Goal: Transaction & Acquisition: Purchase product/service

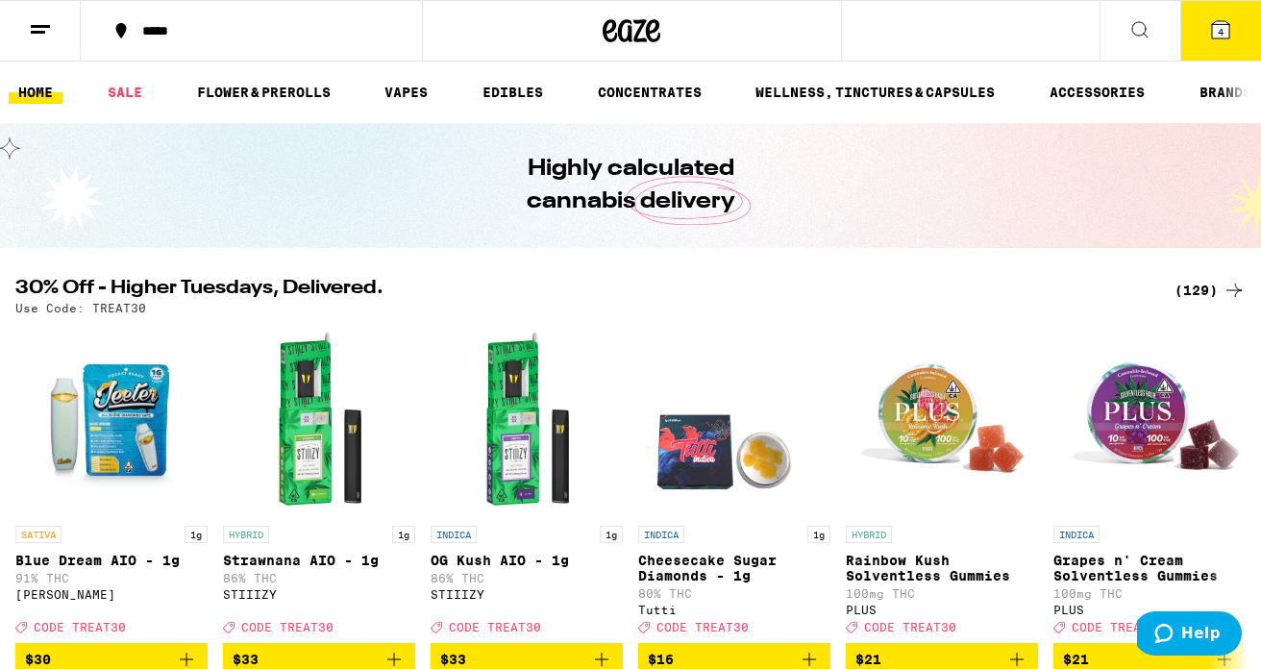
click at [1212, 32] on icon at bounding box center [1220, 29] width 17 height 17
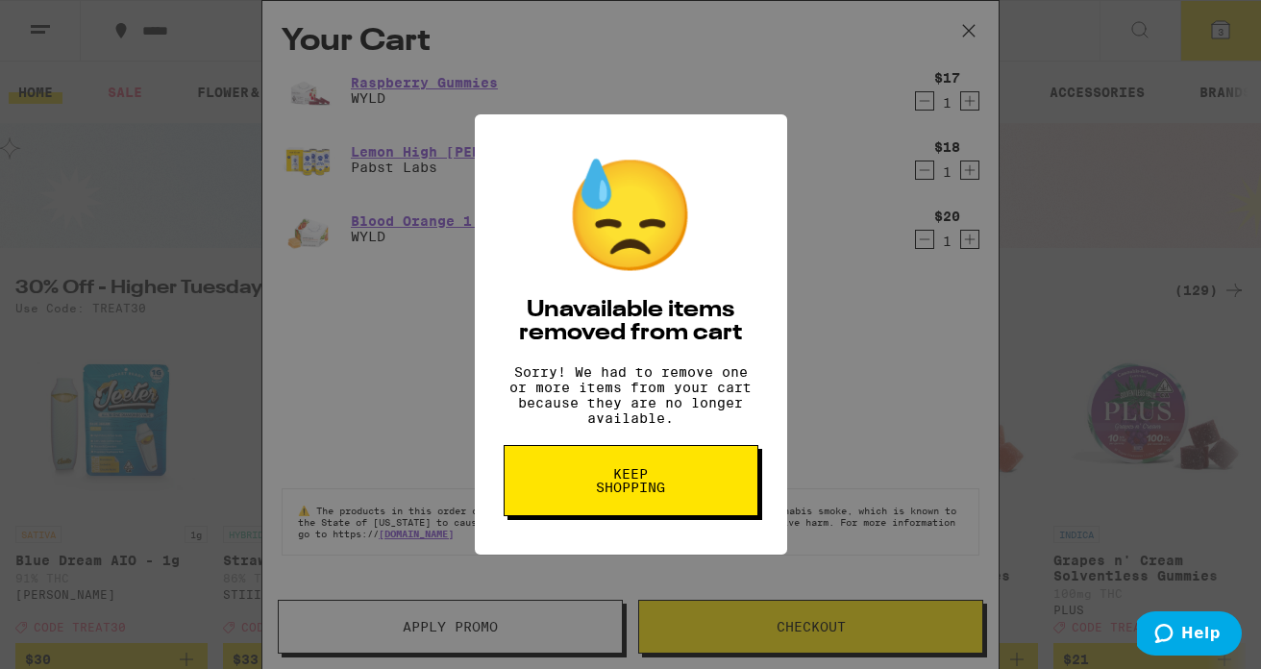
click at [622, 494] on span "Keep Shopping" at bounding box center [630, 480] width 99 height 27
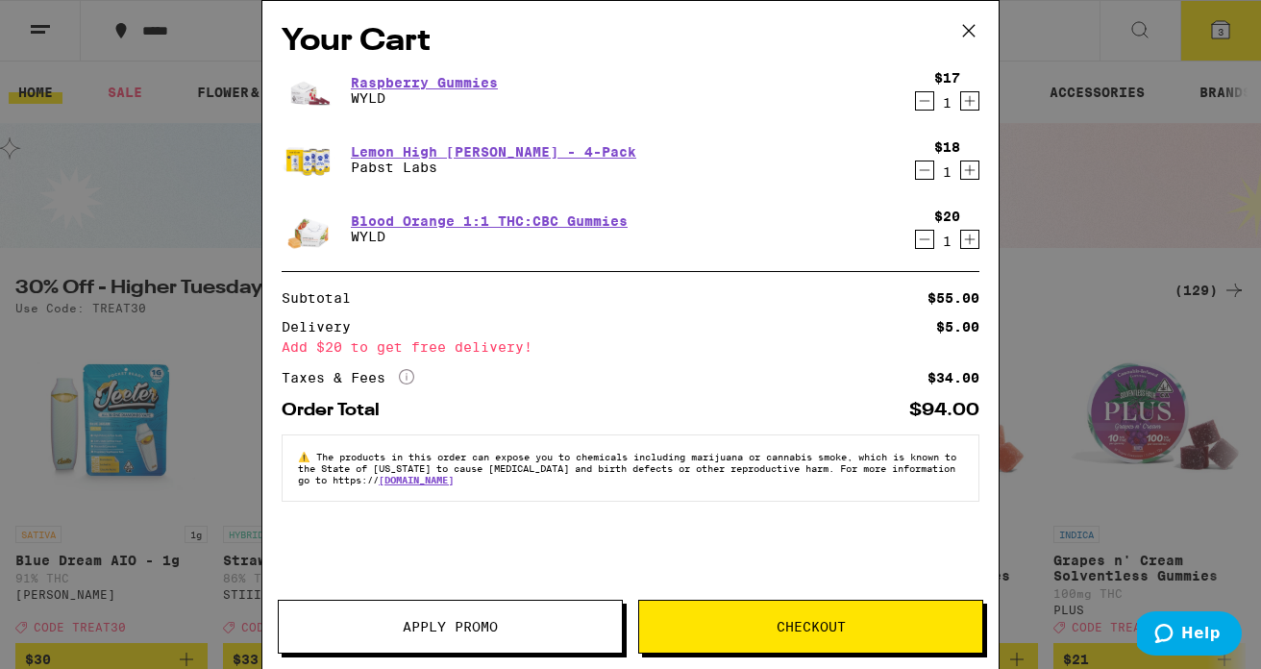
click at [1102, 198] on div "Your Cart Raspberry Gummies WYLD $17 1 Lemon High [PERSON_NAME] - 4-Pack Pabst …" at bounding box center [630, 334] width 1261 height 669
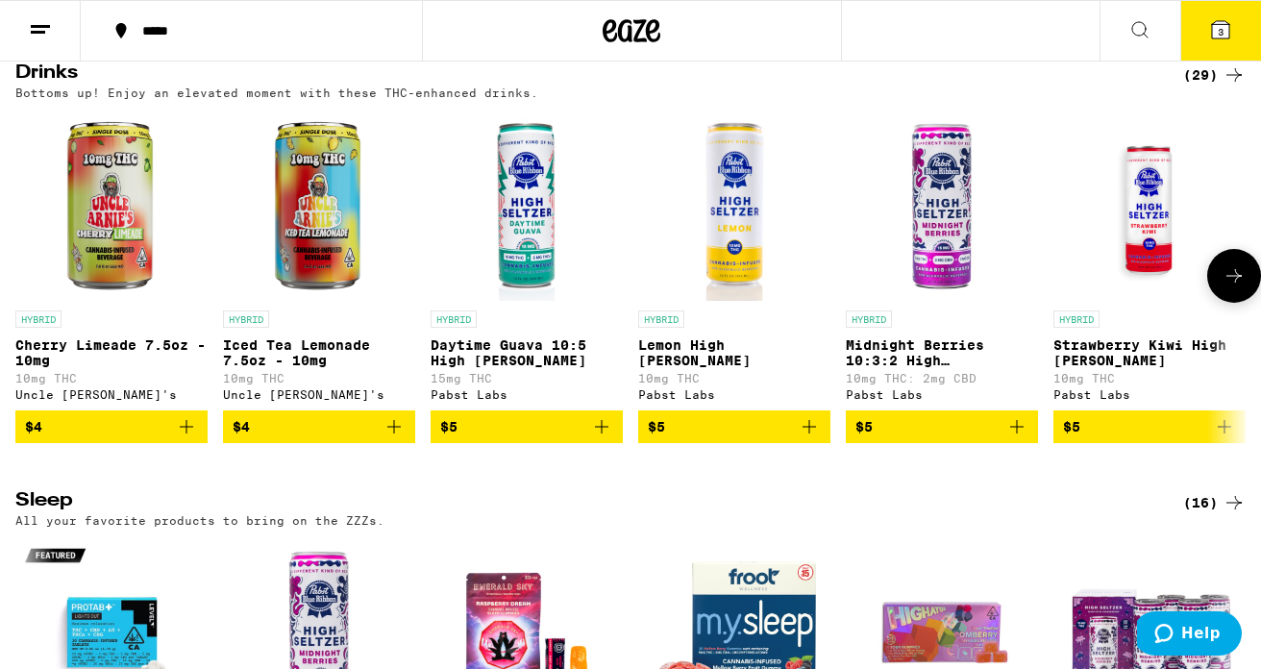
click at [605, 438] on icon "Add to bag" at bounding box center [601, 426] width 23 height 23
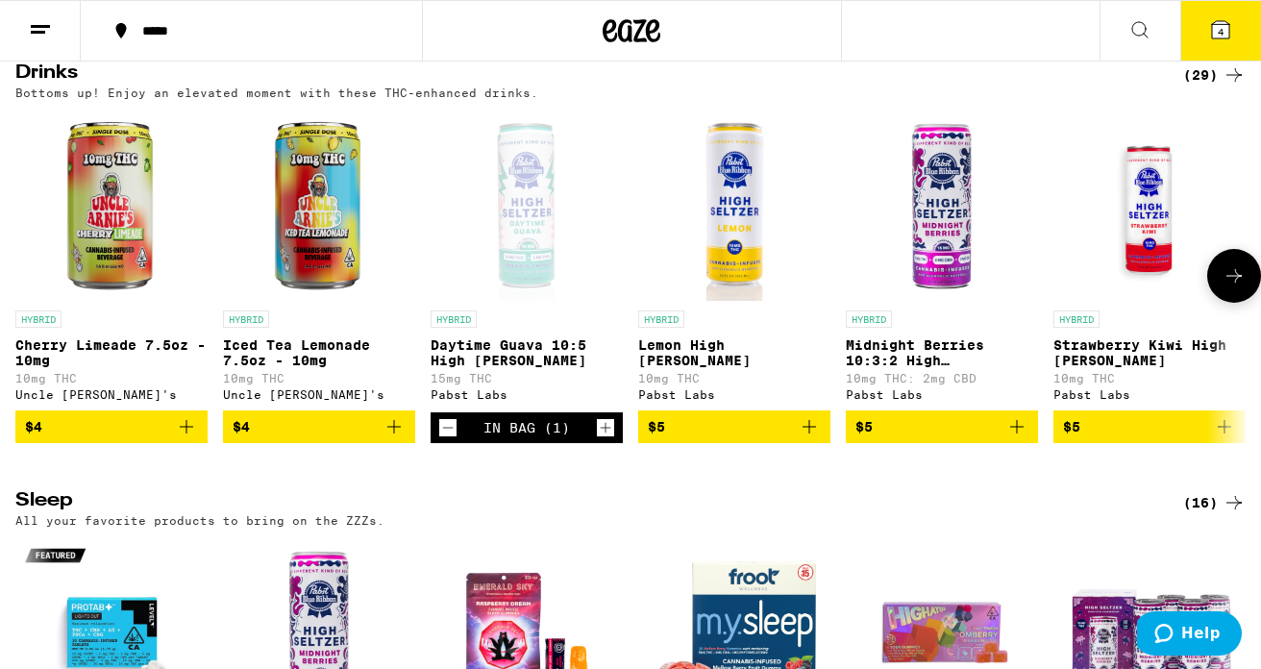
click at [605, 439] on icon "Increment" at bounding box center [605, 427] width 17 height 23
click at [612, 439] on icon "Increment" at bounding box center [605, 427] width 17 height 23
click at [1217, 23] on icon at bounding box center [1220, 29] width 17 height 17
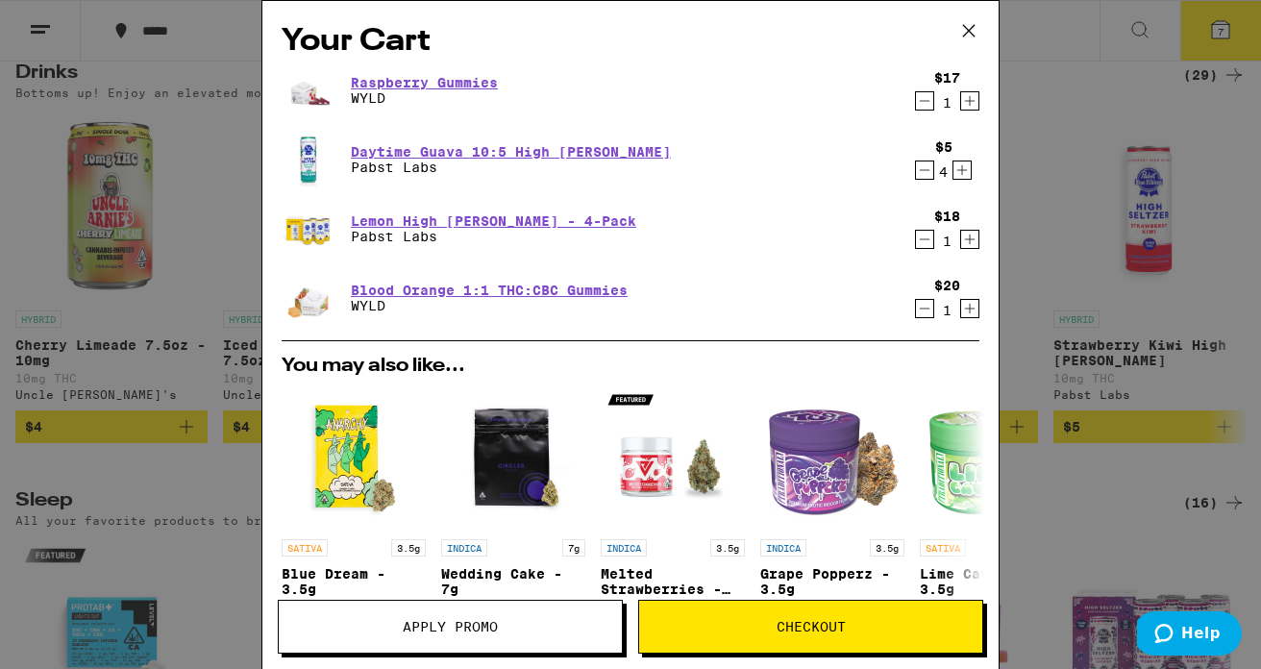
click at [435, 628] on span "Apply Promo" at bounding box center [450, 626] width 95 height 13
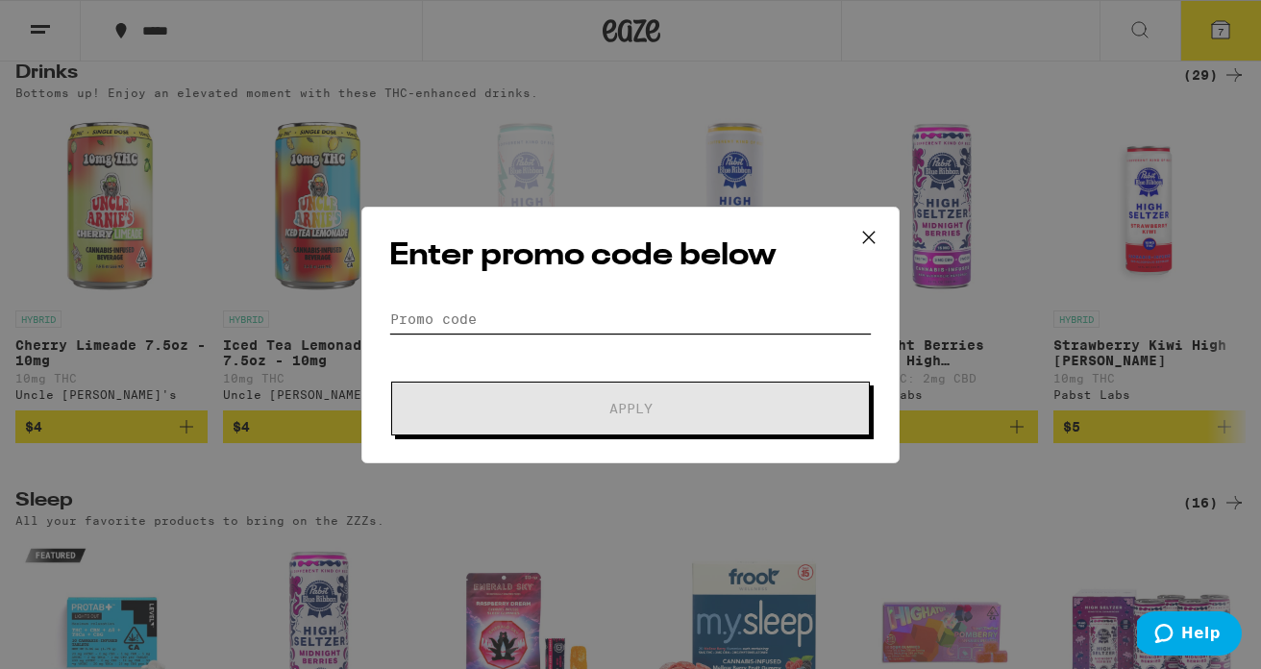
click at [480, 306] on input "Promo Code" at bounding box center [630, 319] width 482 height 29
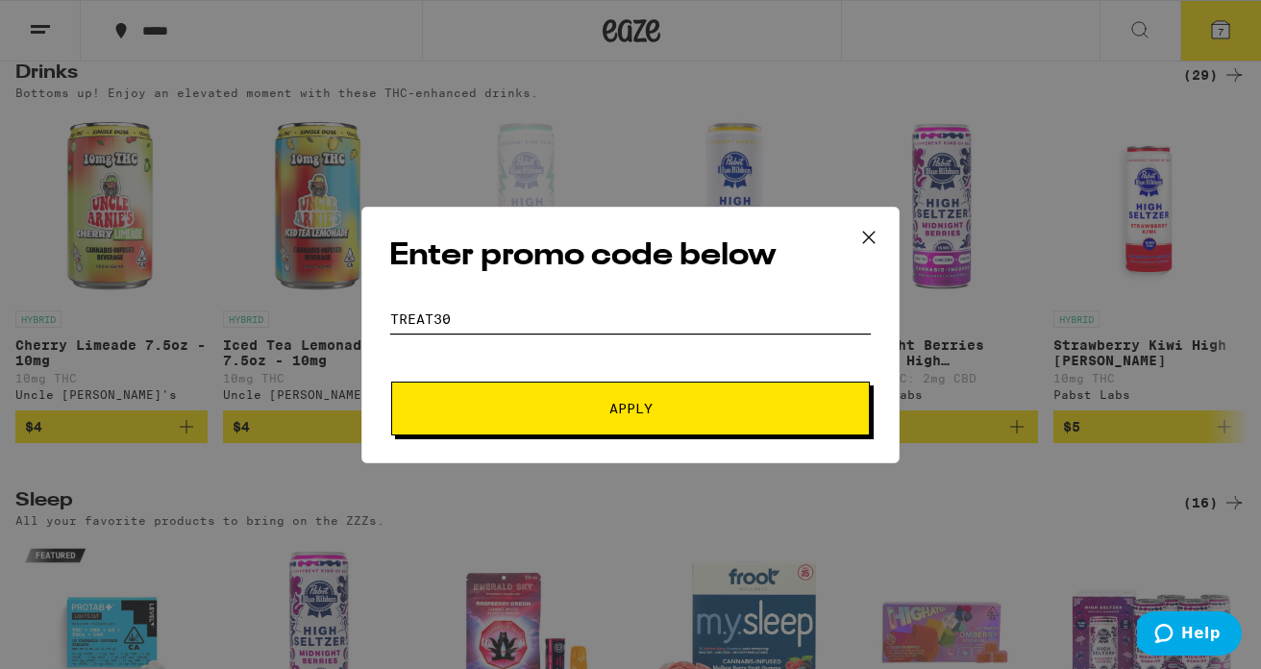
type input "TREAT30"
click at [613, 417] on button "Apply" at bounding box center [630, 408] width 478 height 54
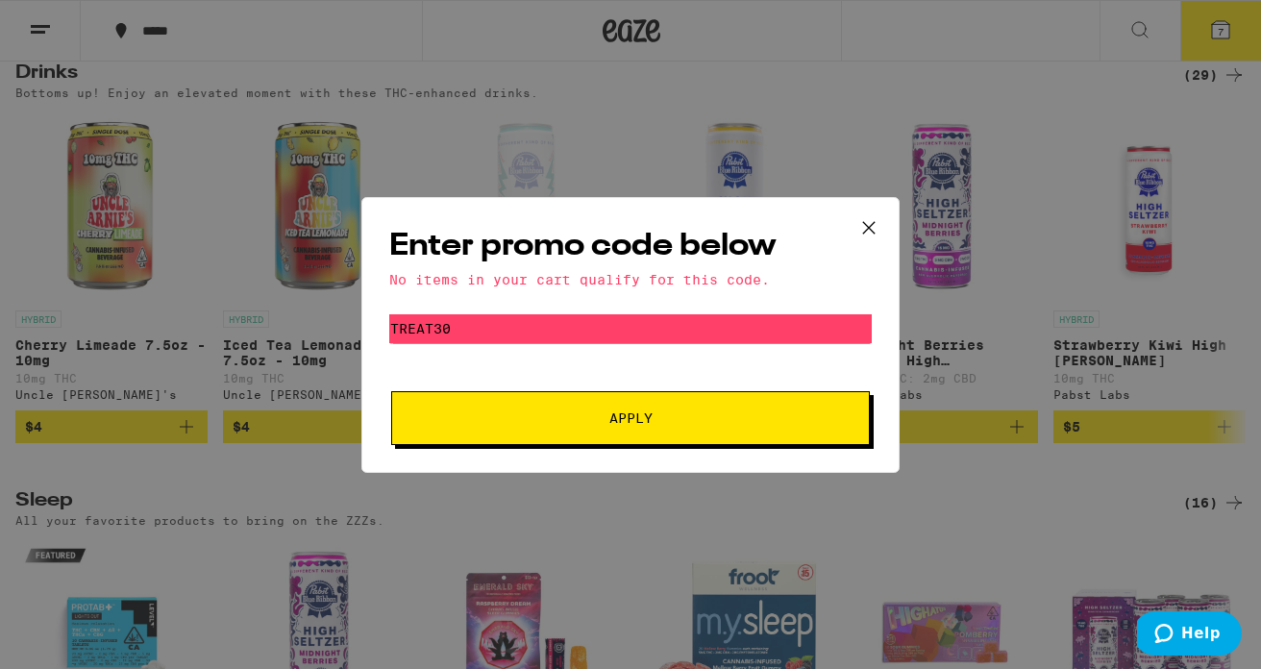
click at [871, 223] on icon at bounding box center [869, 227] width 12 height 12
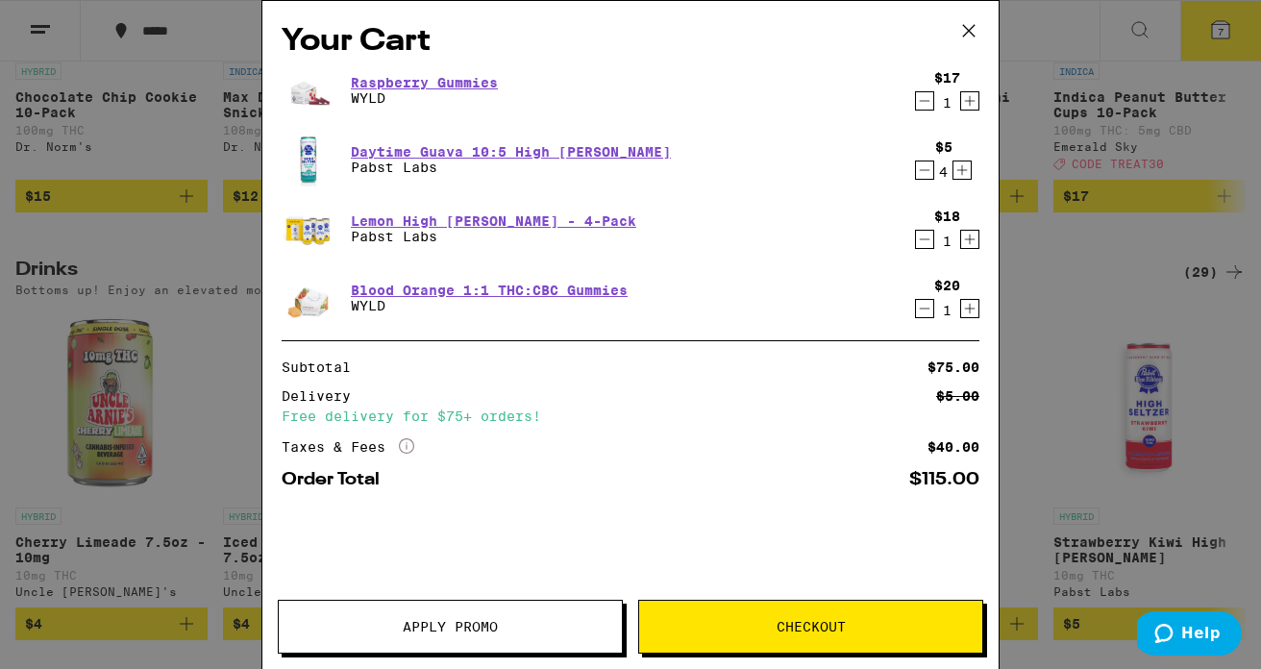
scroll to position [5731, 0]
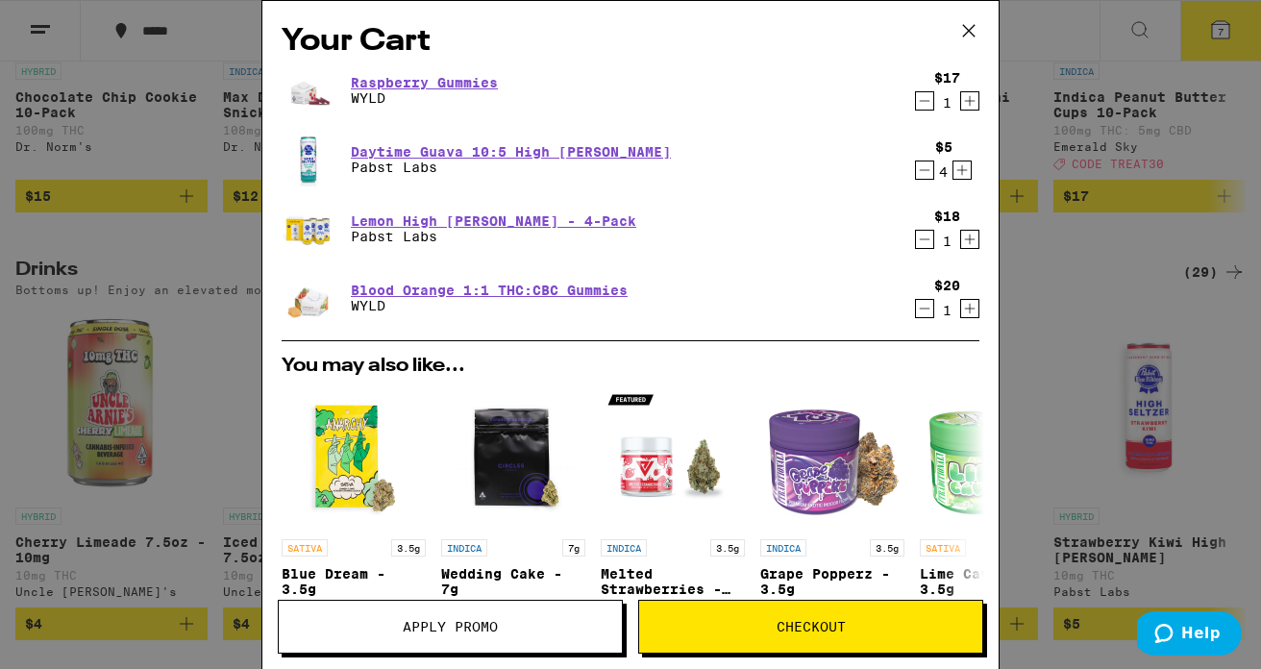
click at [972, 25] on icon at bounding box center [968, 30] width 29 height 29
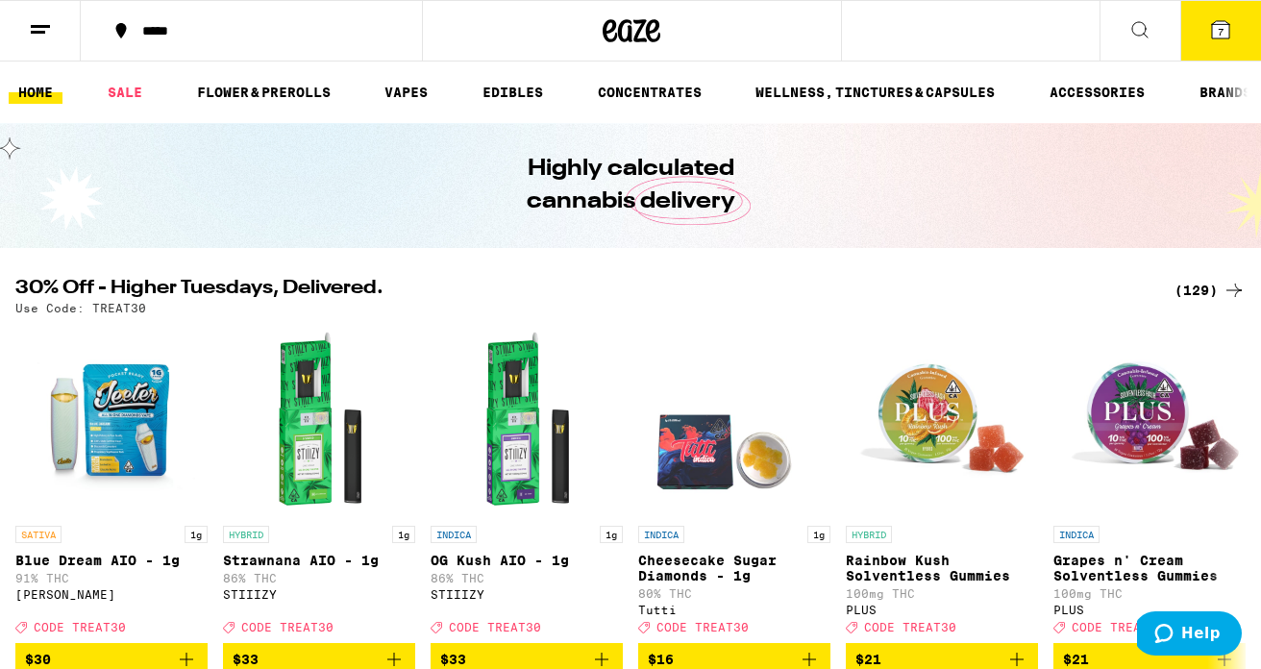
click at [1138, 34] on icon at bounding box center [1139, 29] width 15 height 15
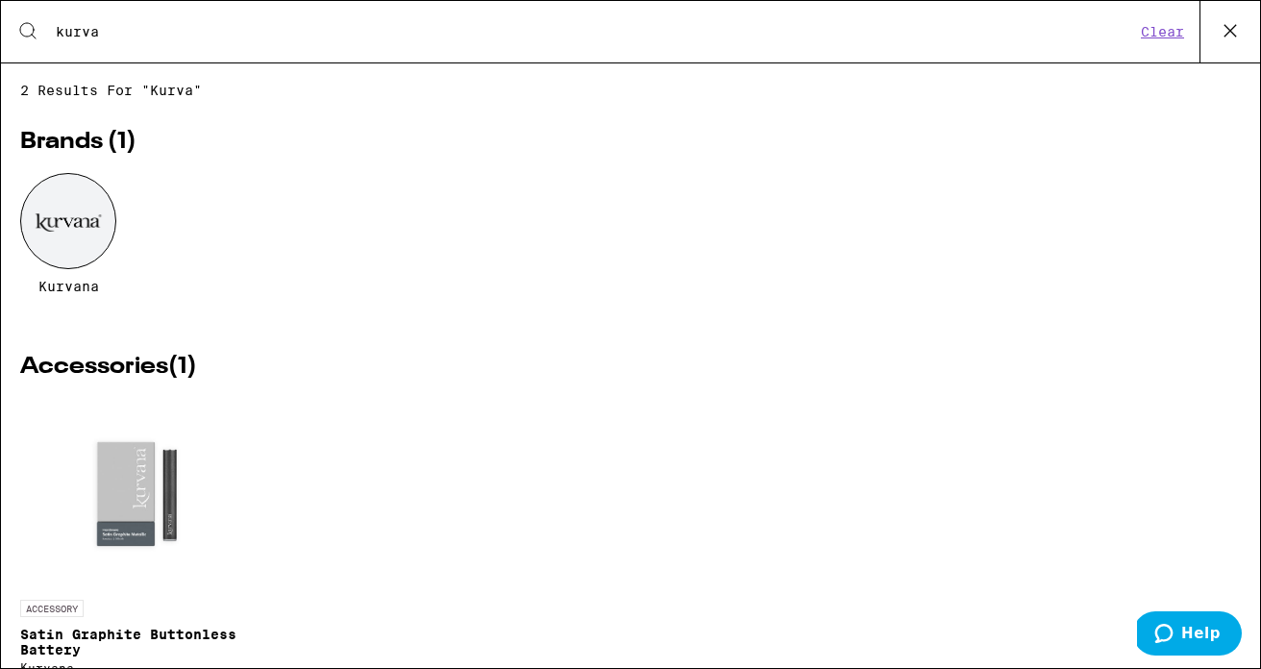
type input "kurva"
click at [76, 208] on div at bounding box center [68, 221] width 96 height 96
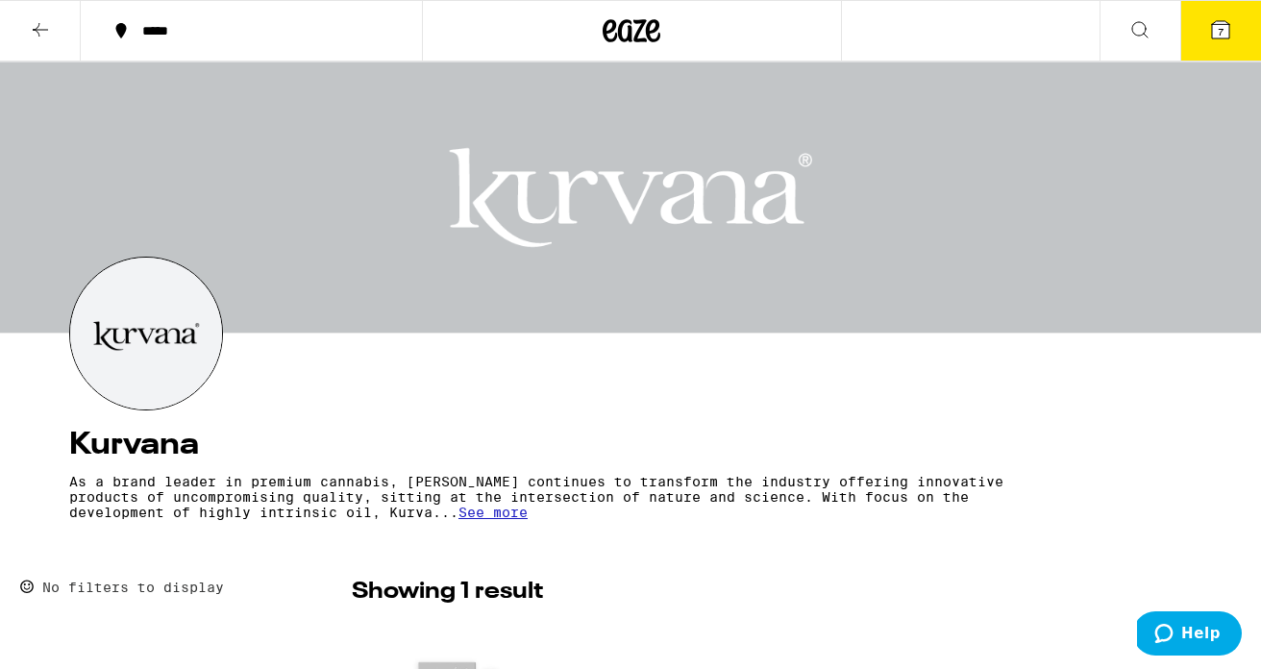
click at [1214, 29] on icon at bounding box center [1220, 29] width 17 height 17
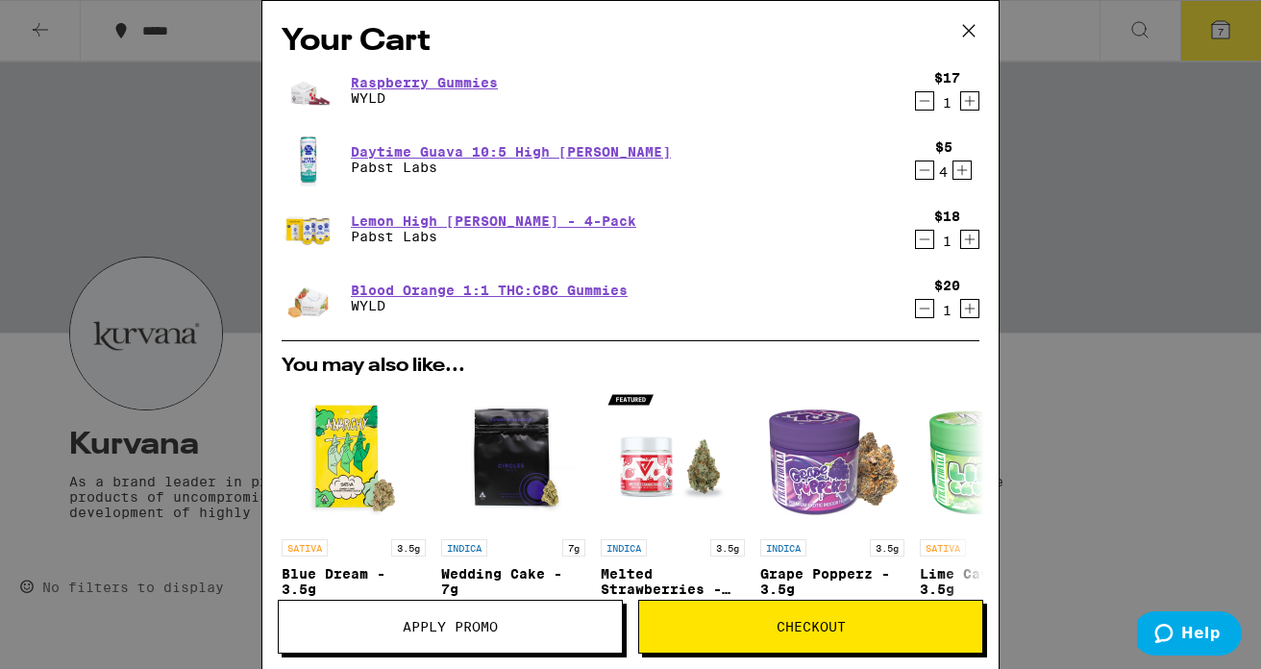
click at [1047, 256] on div "Your Cart Raspberry Gummies WYLD $17 1 Daytime Guava 10:5 High [PERSON_NAME] [P…" at bounding box center [630, 334] width 1261 height 669
